Goal: Task Accomplishment & Management: Manage account settings

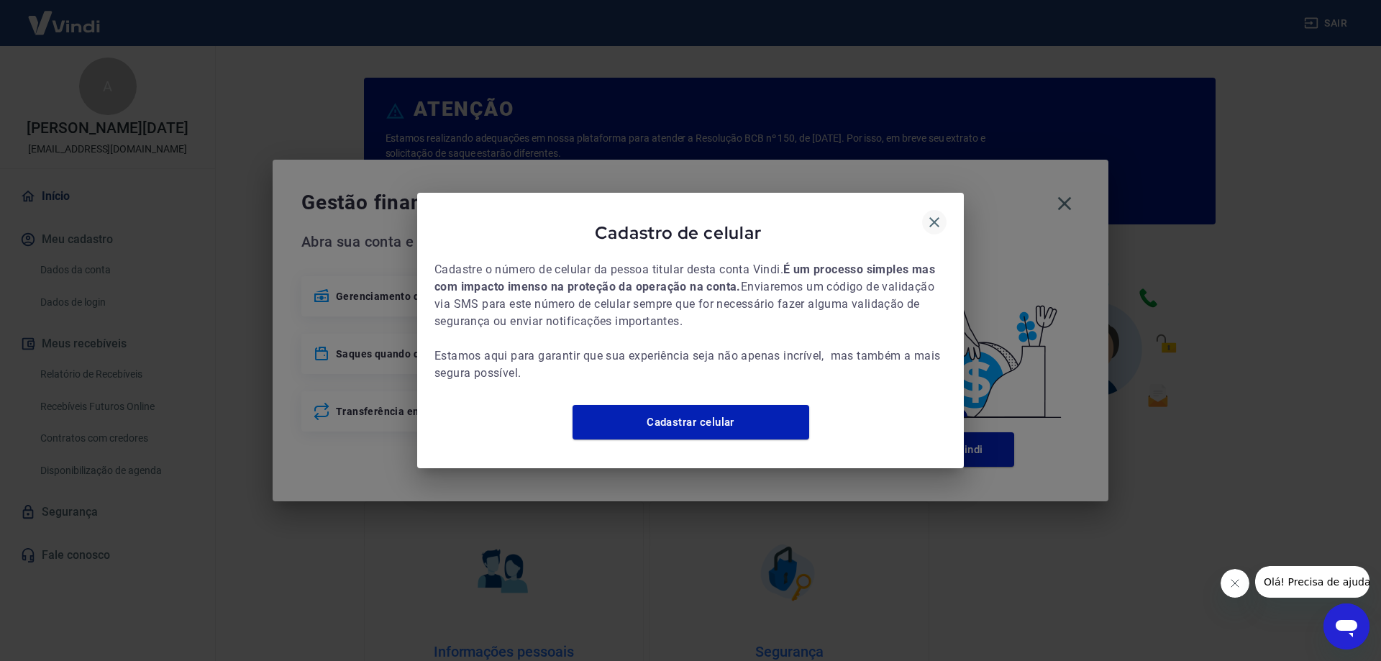
click at [928, 217] on icon "button" at bounding box center [934, 222] width 17 height 17
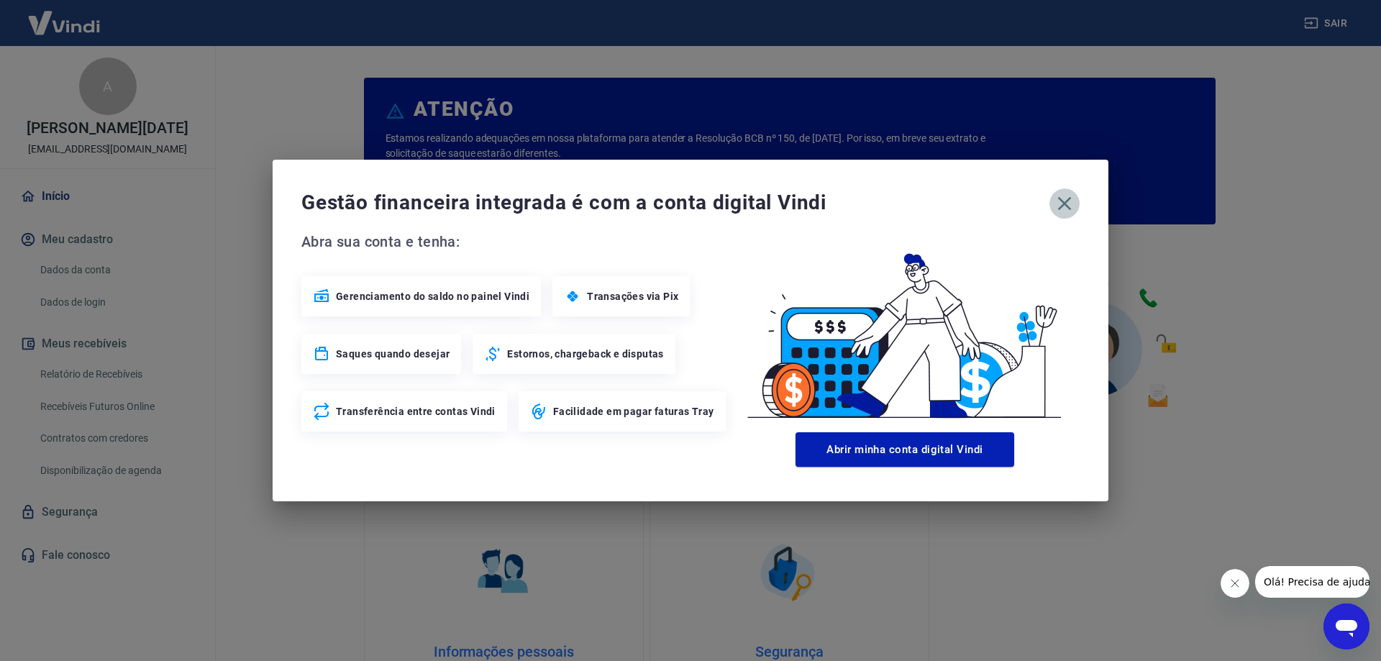
click at [1067, 204] on icon "button" at bounding box center [1064, 203] width 23 height 23
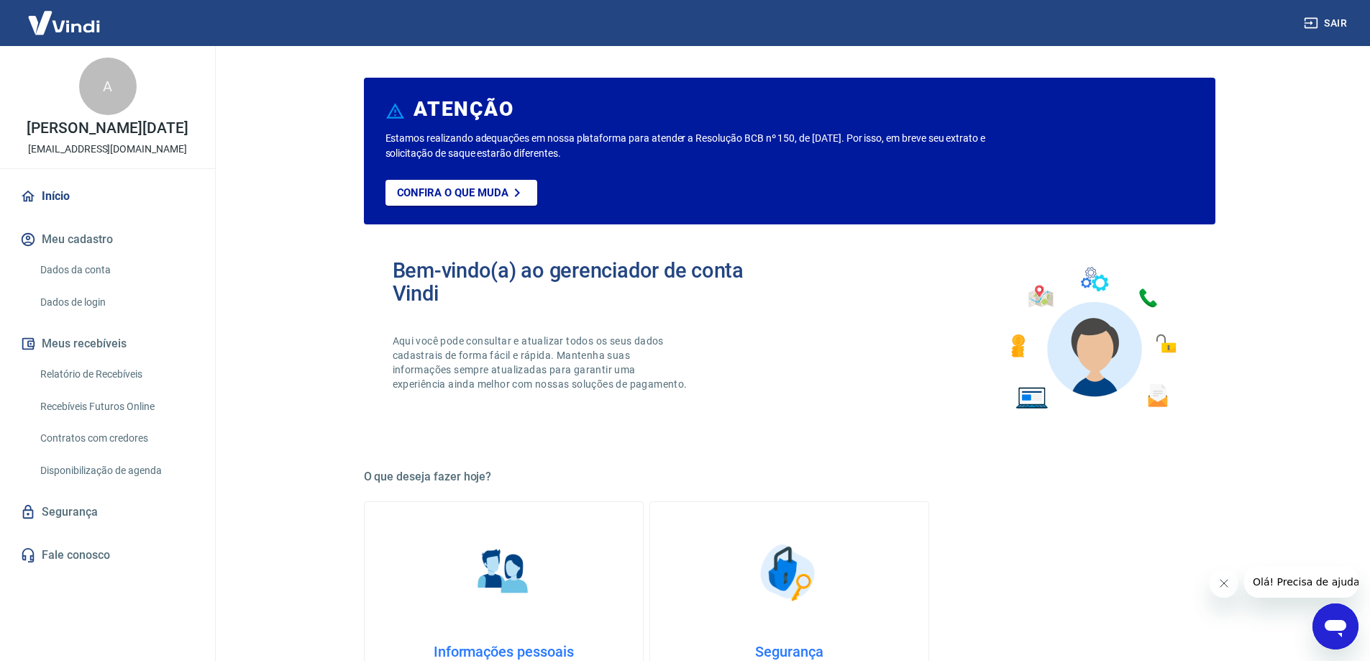
scroll to position [609, 0]
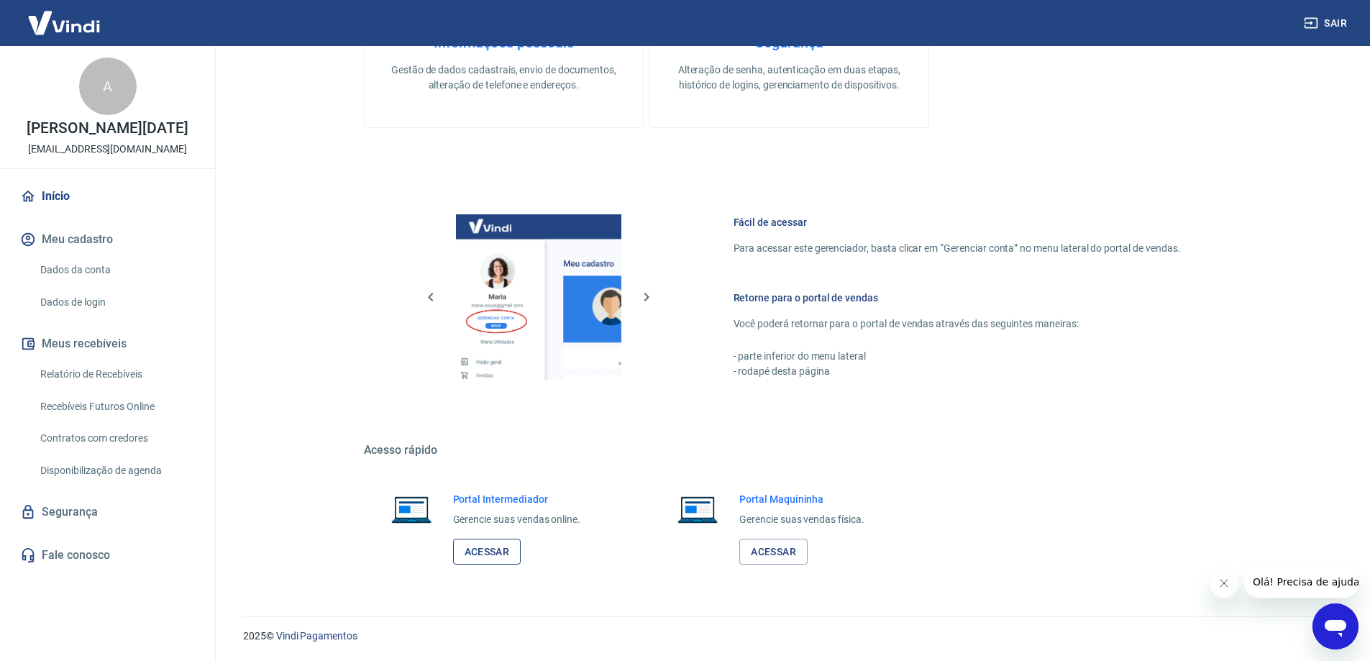
click at [510, 560] on link "Acessar" at bounding box center [487, 552] width 68 height 27
